Goal: Information Seeking & Learning: Find specific fact

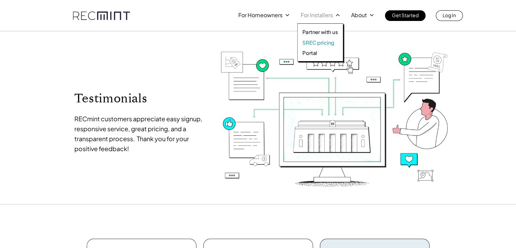
click at [316, 44] on p "SREC pricing" at bounding box center [319, 42] width 32 height 7
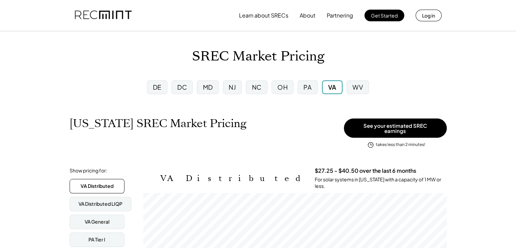
click at [206, 87] on div "MD" at bounding box center [208, 87] width 10 height 9
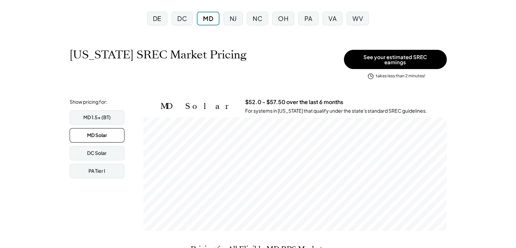
scroll to position [113, 304]
click at [180, 17] on div "DC" at bounding box center [182, 18] width 10 height 9
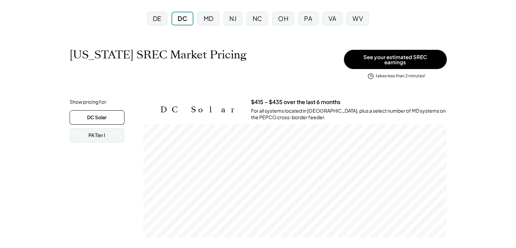
scroll to position [113, 304]
click at [332, 20] on div "VA" at bounding box center [333, 18] width 8 height 9
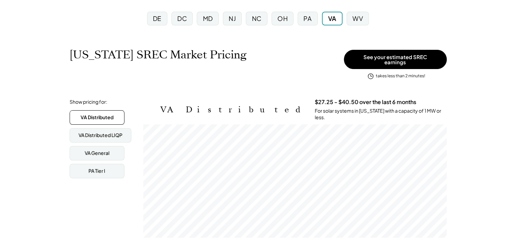
scroll to position [113, 304]
click at [204, 21] on div "MD" at bounding box center [208, 18] width 10 height 9
